Goal: Information Seeking & Learning: Learn about a topic

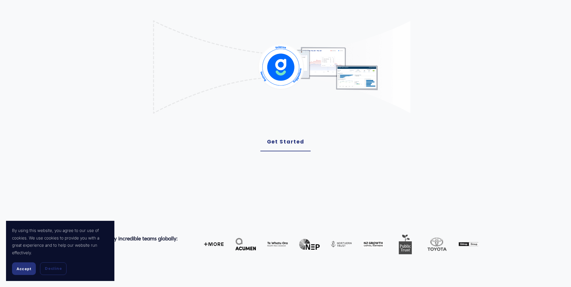
scroll to position [181, 0]
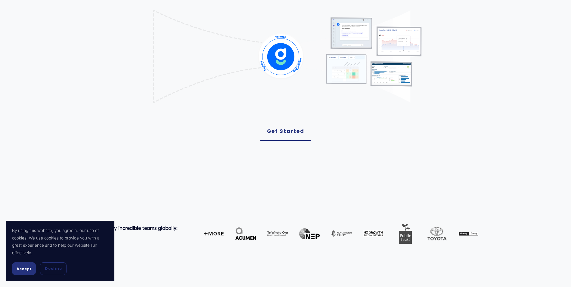
click at [301, 132] on link "Get Started" at bounding box center [285, 131] width 51 height 19
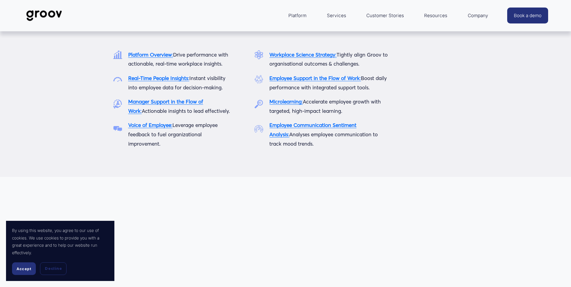
click at [300, 14] on span "Platform" at bounding box center [297, 15] width 18 height 8
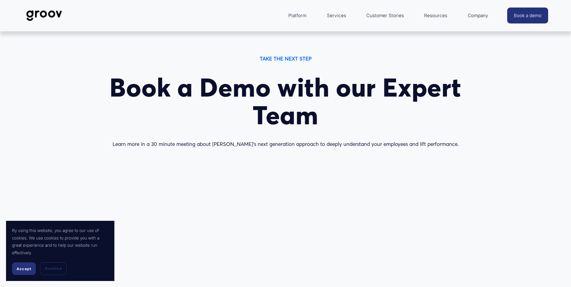
click at [58, 11] on img at bounding box center [44, 16] width 42 height 20
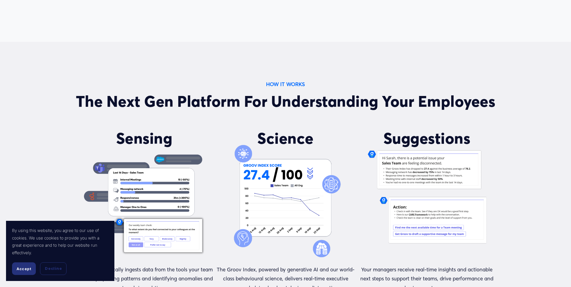
scroll to position [512, 0]
